Goal: Task Accomplishment & Management: Use online tool/utility

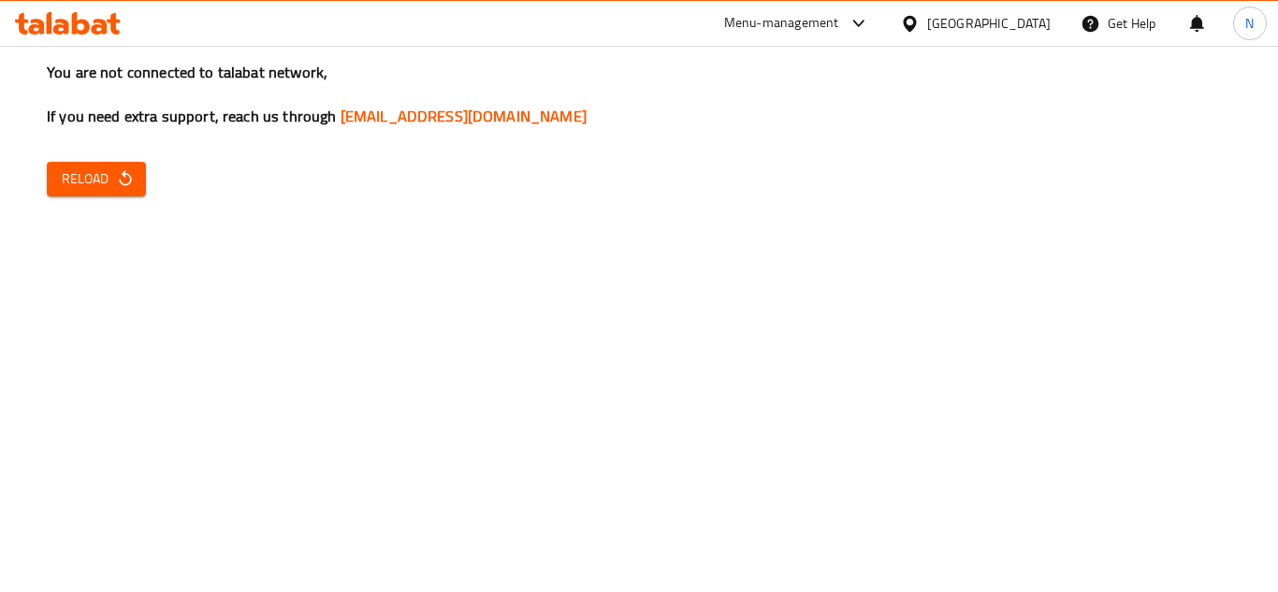
click at [102, 181] on span "Reload" at bounding box center [96, 178] width 69 height 23
click at [80, 177] on span "Reload" at bounding box center [96, 178] width 69 height 23
click at [1032, 22] on div "[GEOGRAPHIC_DATA]" at bounding box center [989, 23] width 124 height 21
click at [1023, 26] on div "Egypt" at bounding box center [989, 23] width 124 height 21
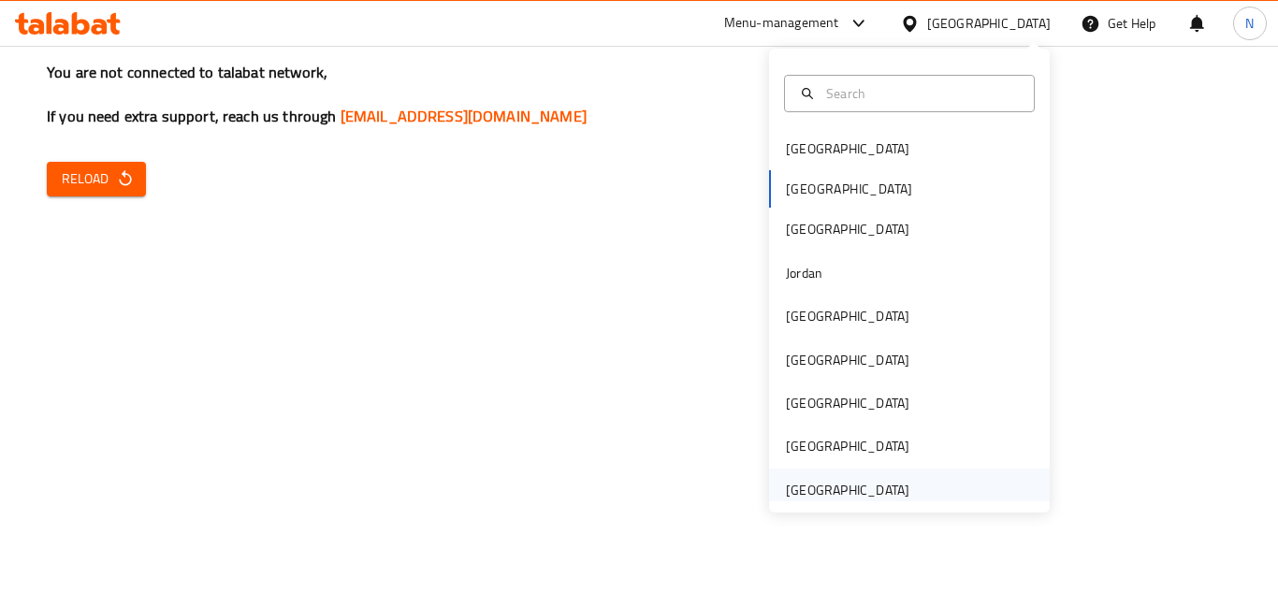
click at [826, 501] on div "[GEOGRAPHIC_DATA]" at bounding box center [848, 490] width 124 height 21
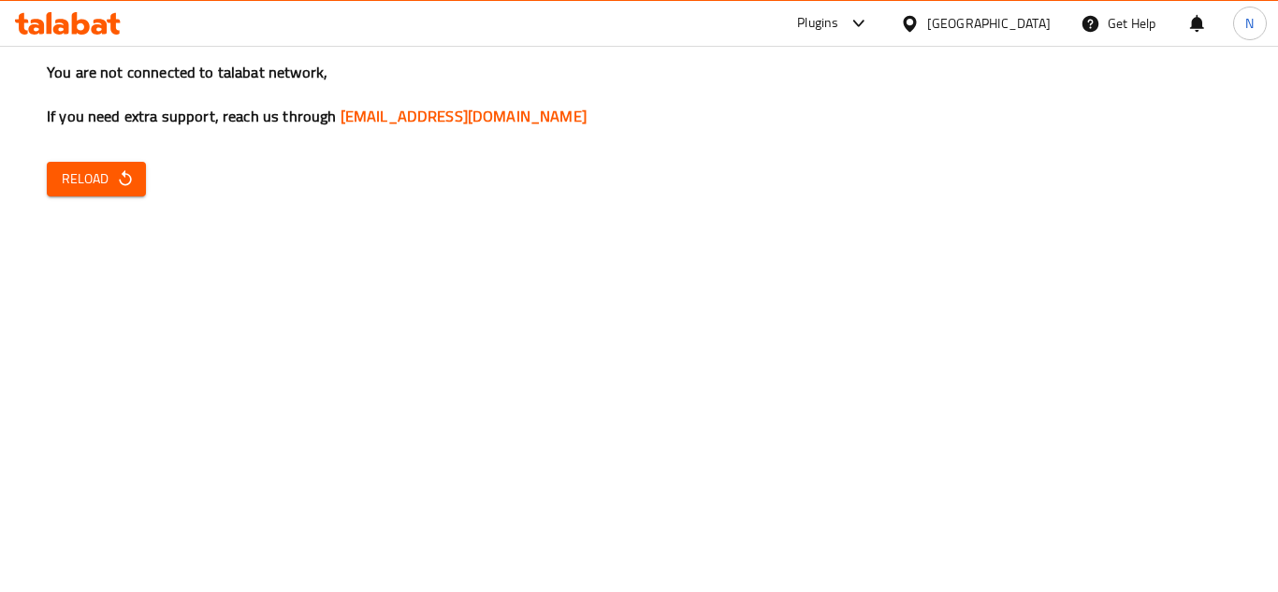
click at [112, 177] on span "Reload" at bounding box center [96, 178] width 69 height 23
click at [67, 173] on span "Reload" at bounding box center [96, 178] width 69 height 23
click at [112, 188] on span "Reload" at bounding box center [96, 178] width 69 height 23
click at [89, 159] on div "You are not connected to talabat network, If you need extra support, reach us t…" at bounding box center [639, 296] width 1278 height 592
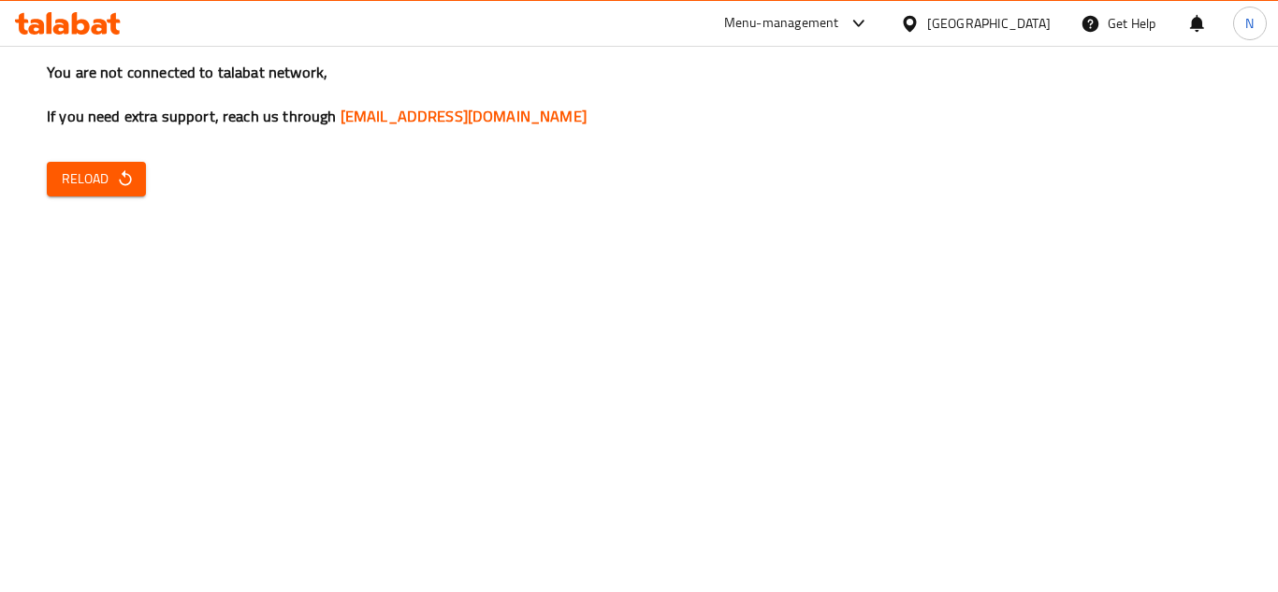
click at [77, 187] on span "Reload" at bounding box center [96, 178] width 69 height 23
drag, startPoint x: 93, startPoint y: 184, endPoint x: 107, endPoint y: 189, distance: 14.8
click at [93, 184] on span "Reload" at bounding box center [96, 178] width 69 height 23
